Goal: Information Seeking & Learning: Learn about a topic

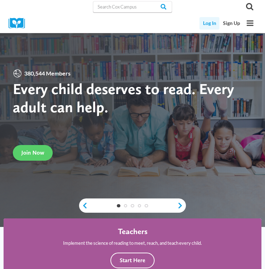
click at [208, 25] on link "Log In" at bounding box center [210, 23] width 20 height 12
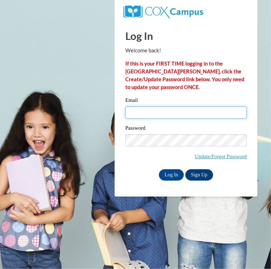
click at [153, 113] on input "Email" at bounding box center [185, 113] width 121 height 12
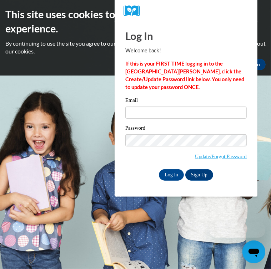
click at [76, 216] on body "This site uses cookies to help improve your learning experience. By continuing …" at bounding box center [135, 134] width 271 height 269
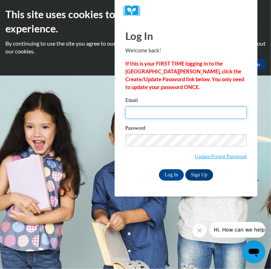
click at [140, 114] on input "Email" at bounding box center [185, 113] width 121 height 12
type input "[EMAIL_ADDRESS][DOMAIN_NAME]"
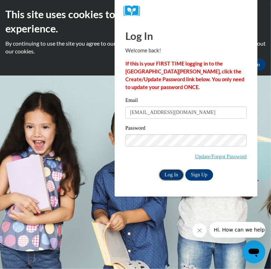
click at [167, 176] on input "Log In" at bounding box center [171, 174] width 25 height 11
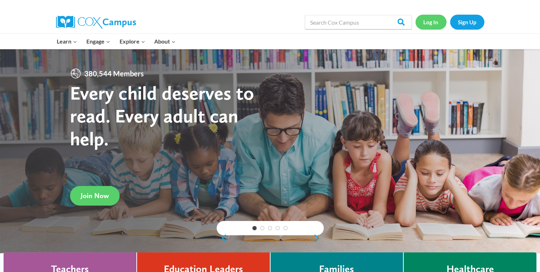
click at [265, 19] on link "Log In" at bounding box center [430, 22] width 31 height 15
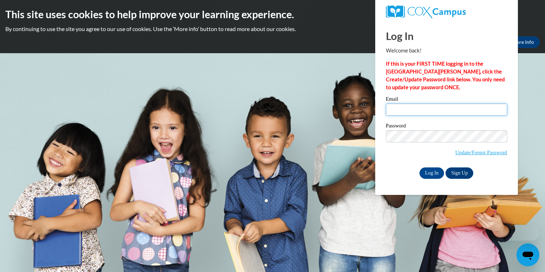
click at [407, 111] on input "Email" at bounding box center [446, 109] width 121 height 12
type input "[EMAIL_ADDRESS][DOMAIN_NAME]"
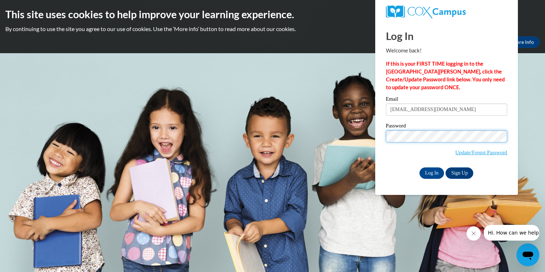
click at [342, 140] on body "This site uses cookies to help improve your learning experience. By continuing …" at bounding box center [272, 136] width 545 height 272
click at [545, 183] on html "This site uses cookies to help improve your learning experience. By continuing …" at bounding box center [272, 136] width 545 height 272
click at [486, 151] on link "Update/Forgot Password" at bounding box center [482, 152] width 52 height 6
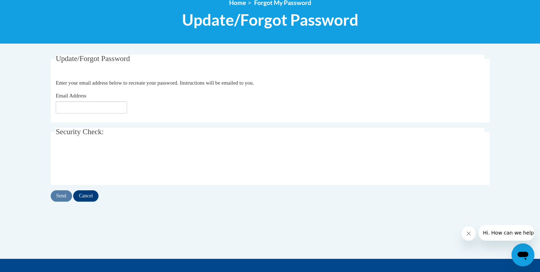
scroll to position [89, 0]
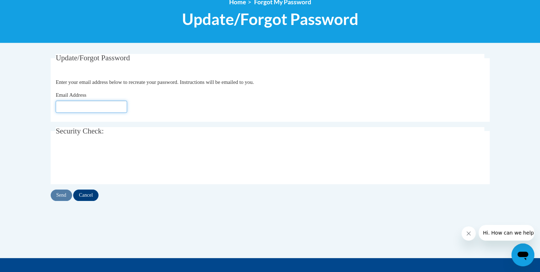
click at [106, 105] on input "Email Address" at bounding box center [91, 107] width 71 height 12
type input "[EMAIL_ADDRESS][DOMAIN_NAME]"
click at [64, 199] on input "Send" at bounding box center [61, 194] width 21 height 11
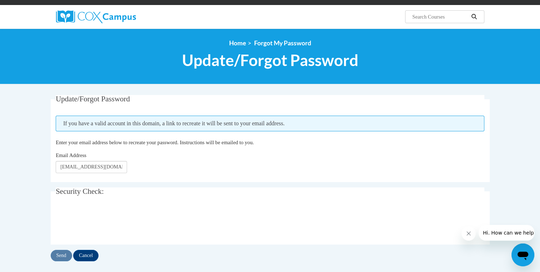
scroll to position [49, 0]
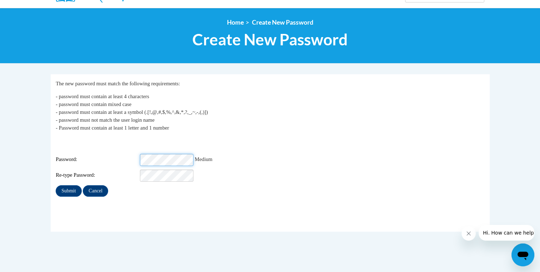
scroll to position [69, 0]
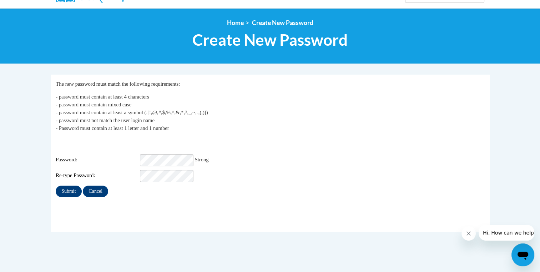
click at [255, 130] on p "- password must contain at least 4 characters - password must contain mixed cas…" at bounding box center [270, 112] width 428 height 39
click at [295, 138] on div "Login: mzarter1@students.kennesaw.edu Password: Strong Re-type Password:" at bounding box center [270, 159] width 428 height 45
click at [71, 187] on input "Submit" at bounding box center [69, 191] width 26 height 11
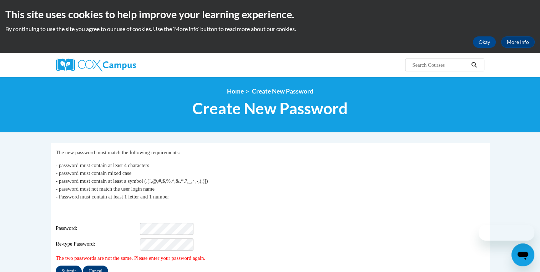
scroll to position [56, 0]
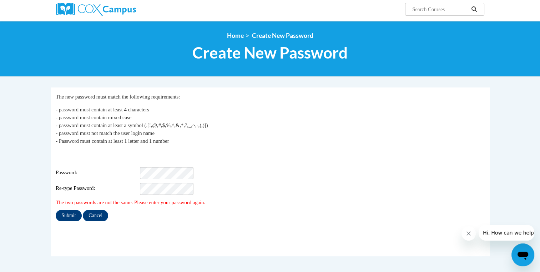
click at [165, 161] on div "Login: mzarter1@students.kennesaw.edu Password: Re-type Password:" at bounding box center [270, 172] width 428 height 45
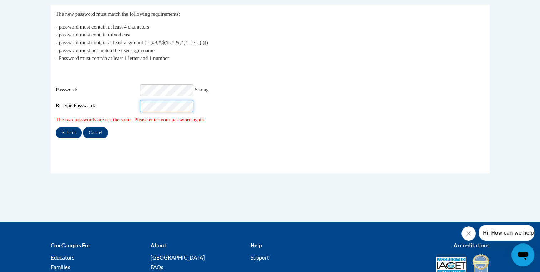
scroll to position [139, 0]
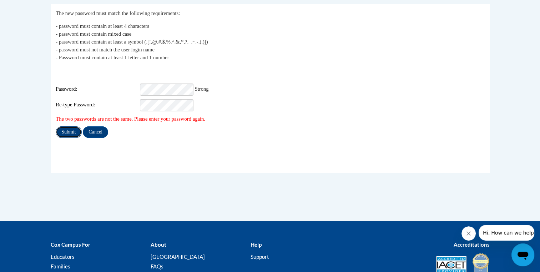
click at [70, 130] on input "Submit" at bounding box center [69, 131] width 26 height 11
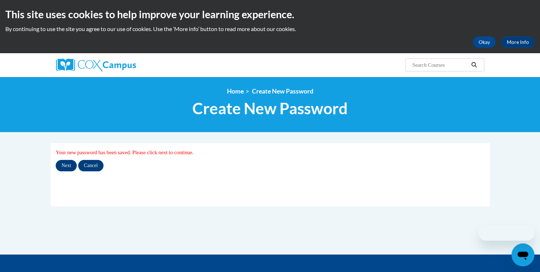
scroll to position [4, 0]
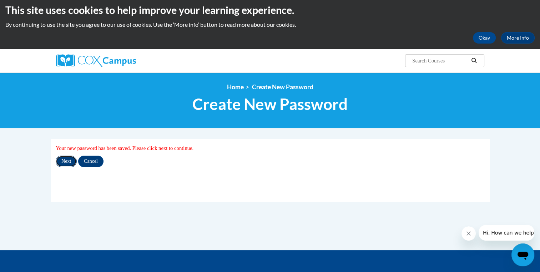
click at [76, 161] on input "Next" at bounding box center [66, 161] width 21 height 11
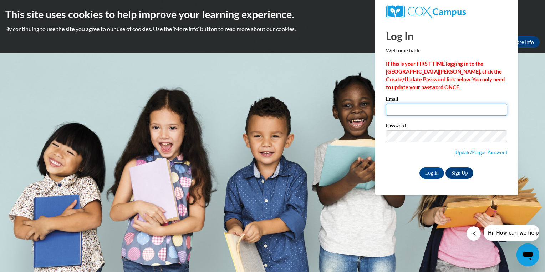
click at [432, 111] on input "Email" at bounding box center [446, 109] width 121 height 12
type input "mzarter1@students.kennesaw.edu"
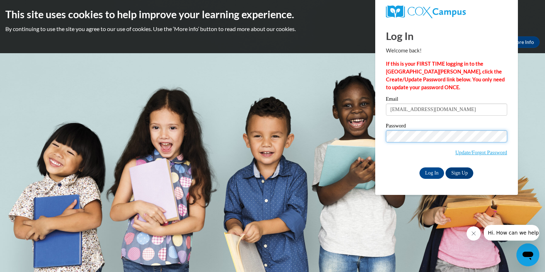
click at [311, 115] on body "This site uses cookies to help improve your learning experience. By continuing …" at bounding box center [272, 136] width 545 height 272
click at [529, 111] on body "This site uses cookies to help improve your learning experience. By continuing …" at bounding box center [272, 136] width 545 height 272
click at [432, 175] on input "Log In" at bounding box center [432, 172] width 25 height 11
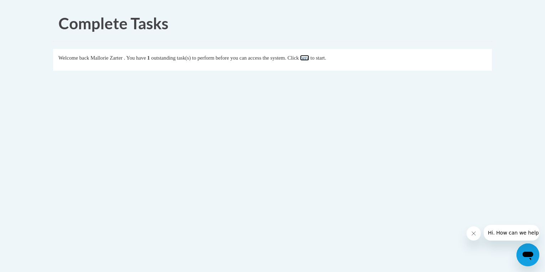
click at [309, 59] on link "here" at bounding box center [304, 58] width 9 height 6
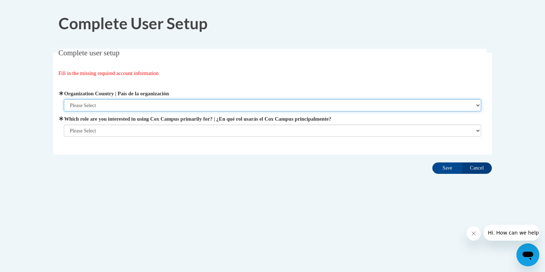
click at [284, 102] on select "Please Select [GEOGRAPHIC_DATA] | [GEOGRAPHIC_DATA] Outside of [GEOGRAPHIC_DATA…" at bounding box center [273, 105] width 418 height 12
select select "ad49bcad-a171-4b2e-b99c-48b446064914"
click at [64, 99] on select "Please Select [GEOGRAPHIC_DATA] | [GEOGRAPHIC_DATA] Outside of [GEOGRAPHIC_DATA…" at bounding box center [273, 105] width 418 height 12
click at [250, 107] on select "Please Select [GEOGRAPHIC_DATA] | [GEOGRAPHIC_DATA] Outside of [GEOGRAPHIC_DATA…" at bounding box center [273, 105] width 418 height 12
click at [64, 99] on select "Please Select [GEOGRAPHIC_DATA] | [GEOGRAPHIC_DATA] Outside of [GEOGRAPHIC_DATA…" at bounding box center [273, 105] width 418 height 12
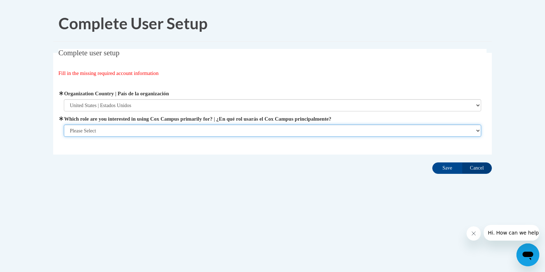
click at [209, 129] on select "Please Select College/University | Colegio/Universidad Community/Nonprofit Part…" at bounding box center [273, 131] width 418 height 12
select select "5a18ea06-2b54-4451-96f2-d152daf9eac5"
click at [64, 137] on select "Please Select College/University | Colegio/Universidad Community/Nonprofit Part…" at bounding box center [273, 131] width 418 height 12
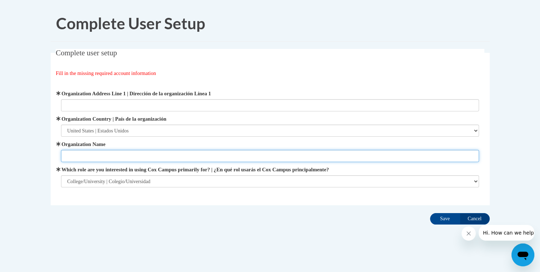
click at [160, 159] on input "Organization Name" at bounding box center [270, 156] width 418 height 12
type input "[GEOGRAPHIC_DATA]"
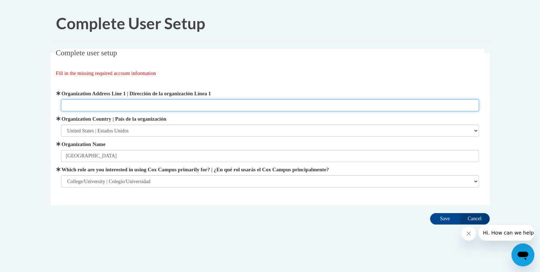
click at [244, 103] on input "Organization Address Line 1 | Dirección de la organización Línea 1" at bounding box center [270, 105] width 418 height 12
type input "[STREET_ADDRESS][PERSON_NAME]"
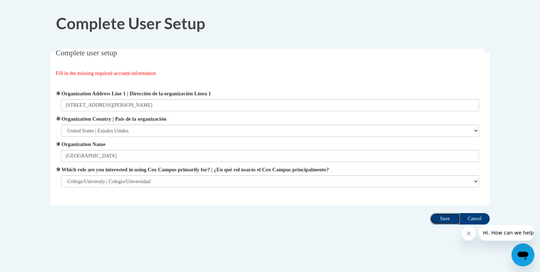
click at [442, 219] on input "Save" at bounding box center [445, 218] width 30 height 11
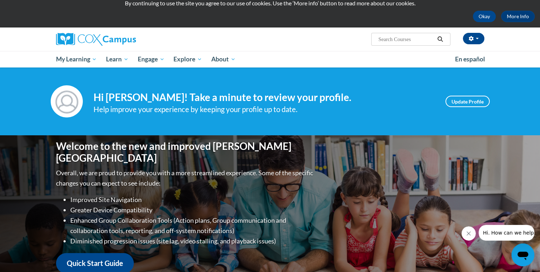
scroll to position [39, 0]
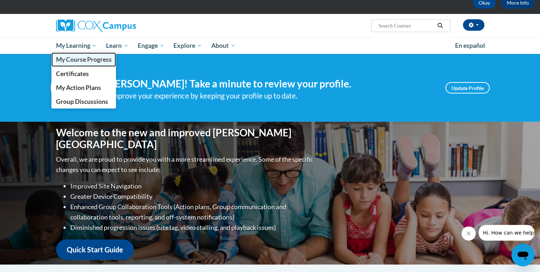
click at [79, 58] on span "My Course Progress" at bounding box center [84, 59] width 56 height 7
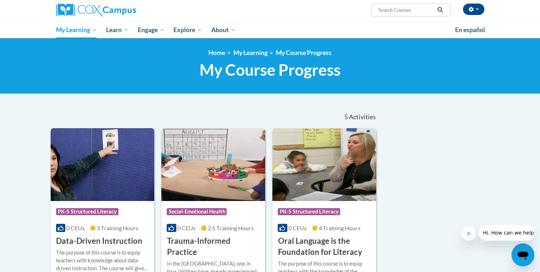
scroll to position [54, 0]
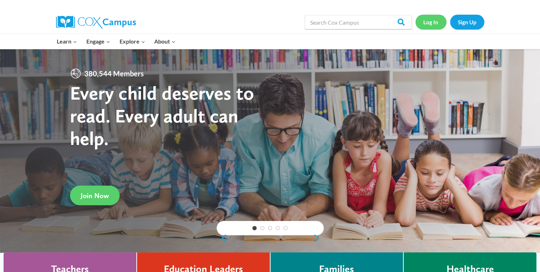
click at [432, 28] on link "Log In" at bounding box center [430, 22] width 31 height 15
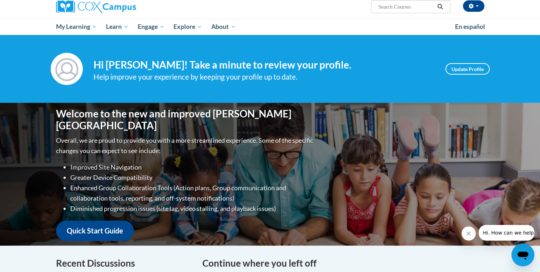
scroll to position [61, 0]
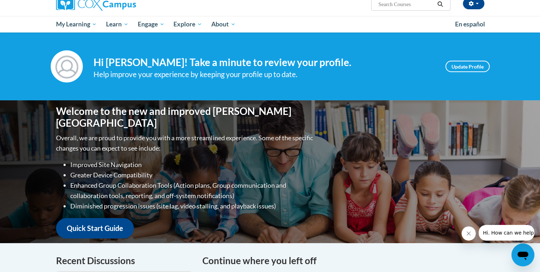
click at [389, 9] on span "Search Search..." at bounding box center [410, 4] width 79 height 13
click at [389, 8] on input "Search..." at bounding box center [405, 4] width 57 height 9
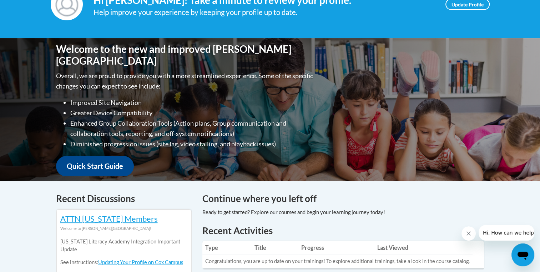
scroll to position [0, 0]
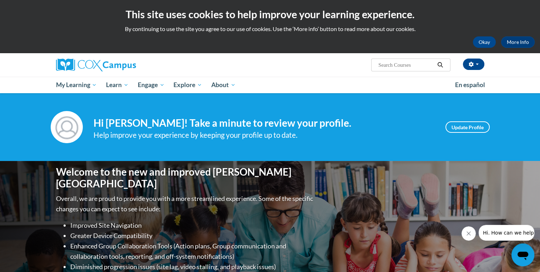
click at [391, 61] on input "Search..." at bounding box center [405, 65] width 57 height 9
type input "Voacbulary"
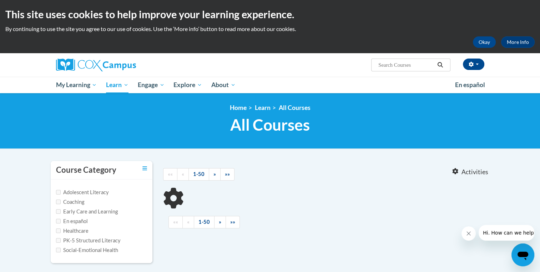
type input "Voacbulary"
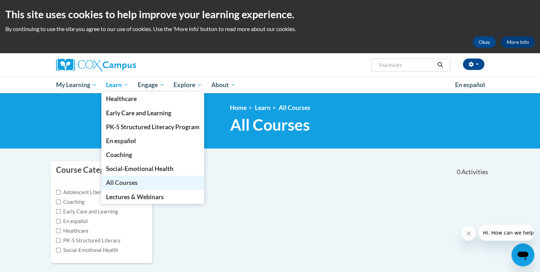
click at [126, 180] on span "All Courses" at bounding box center [122, 182] width 32 height 7
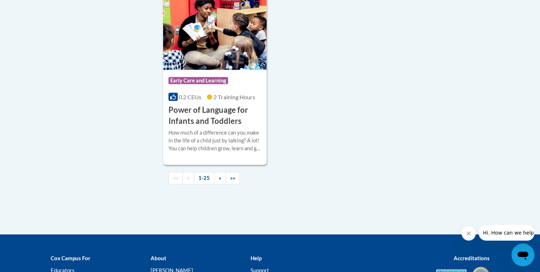
scroll to position [1724, 0]
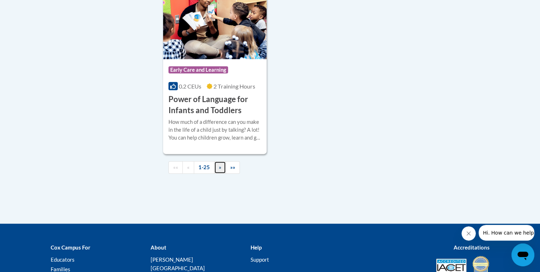
click at [219, 170] on span "»" at bounding box center [220, 167] width 2 height 6
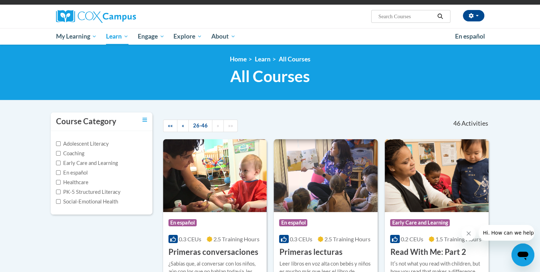
scroll to position [47, 0]
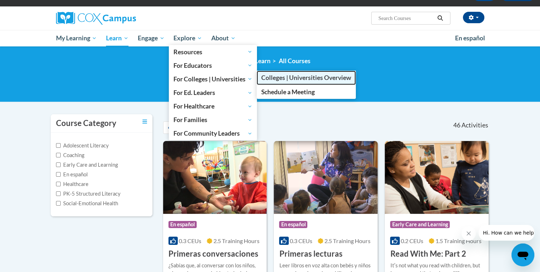
click at [283, 79] on span "Colleges | Universities Overview" at bounding box center [306, 77] width 90 height 7
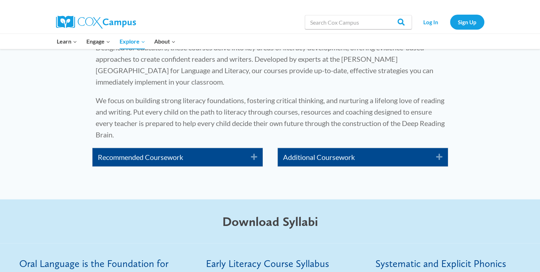
scroll to position [1151, 0]
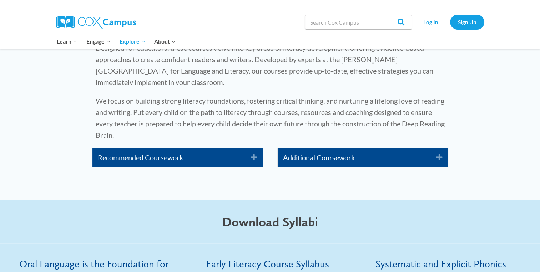
click at [246, 152] on icon "Expand" at bounding box center [251, 157] width 12 height 11
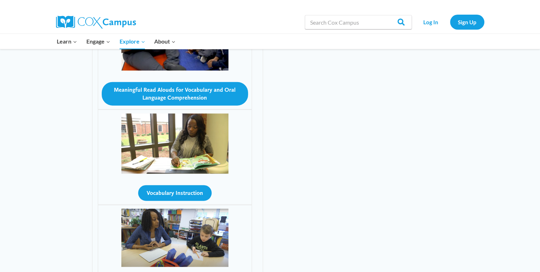
scroll to position [1675, 0]
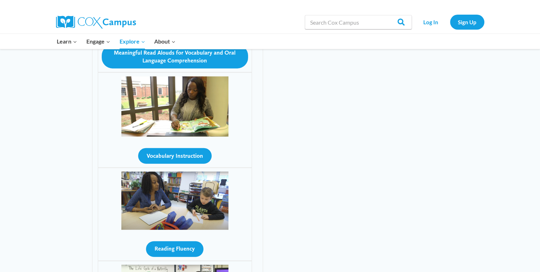
click at [186, 122] on div "Vocabulary Instruction" at bounding box center [175, 119] width 154 height 95
click at [189, 148] on button "Vocabulary Instruction" at bounding box center [174, 156] width 73 height 16
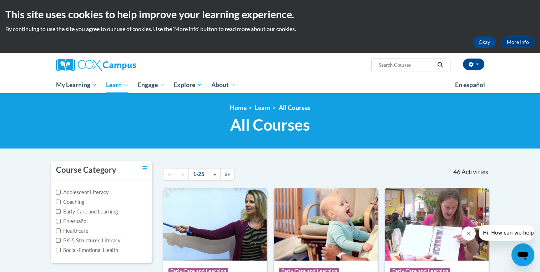
click at [397, 65] on input "Search..." at bounding box center [405, 65] width 57 height 9
paste input "Vocabulary"
type input "Vocabulary"
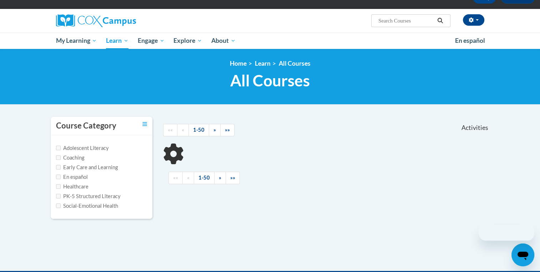
scroll to position [51, 0]
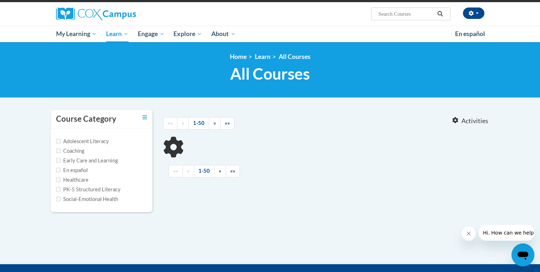
type input "Vocabulary"
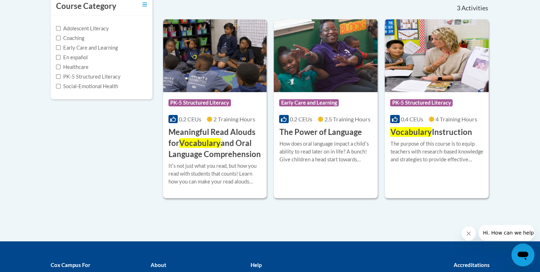
scroll to position [144, 0]
